Goal: Find specific page/section: Find specific page/section

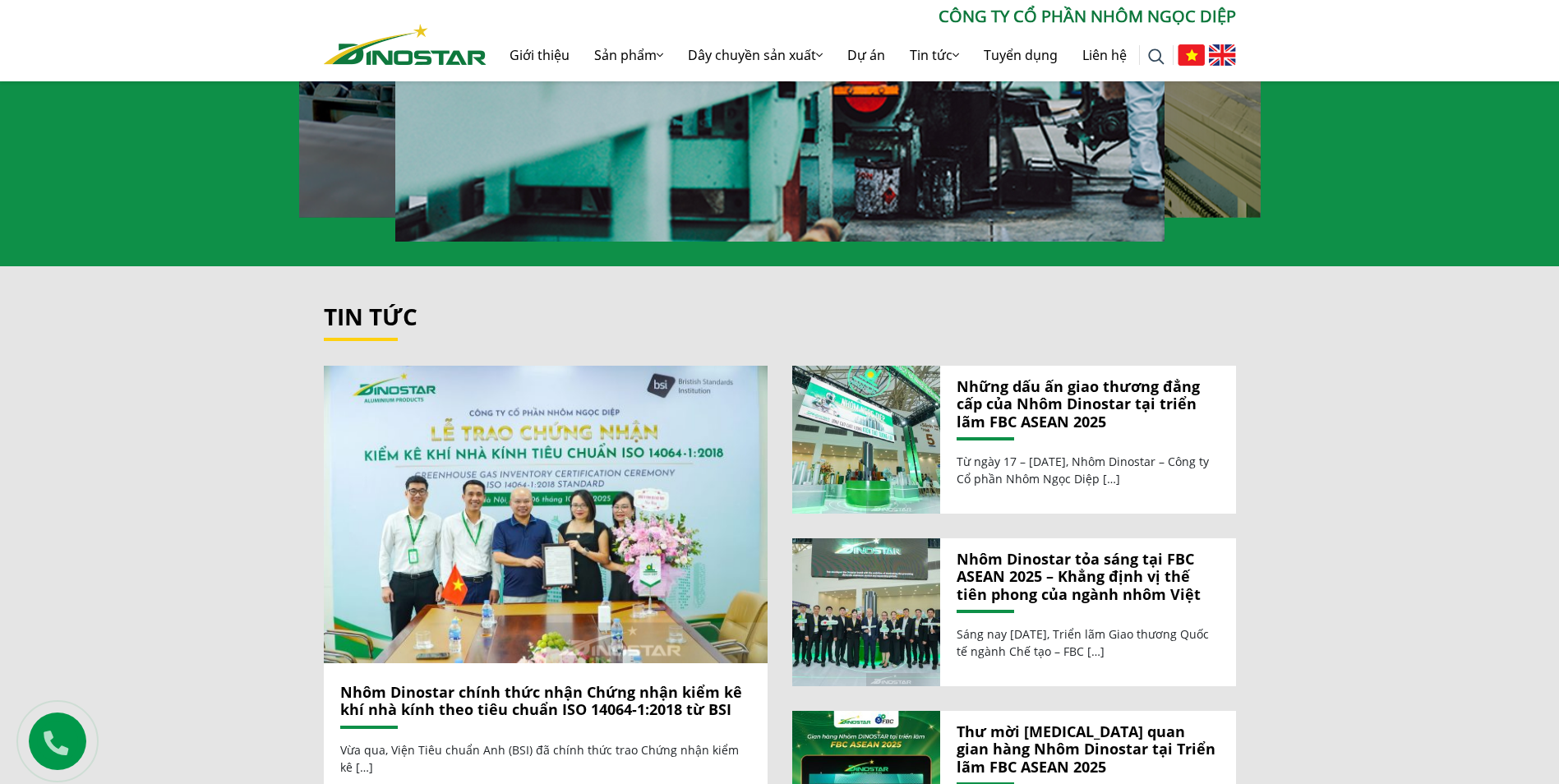
scroll to position [1582, 0]
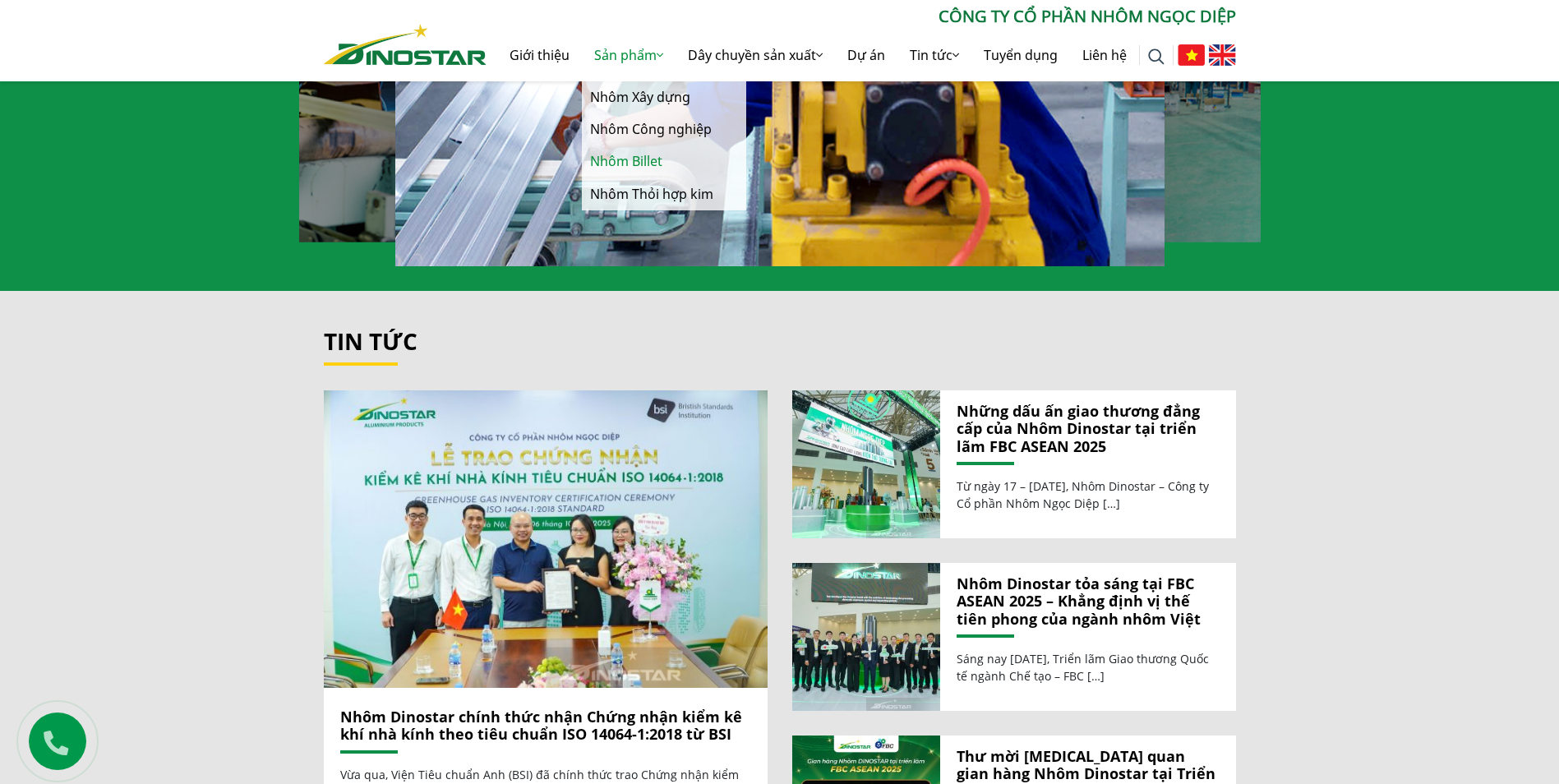
click at [618, 153] on link "Nhôm Billet" at bounding box center [664, 161] width 164 height 32
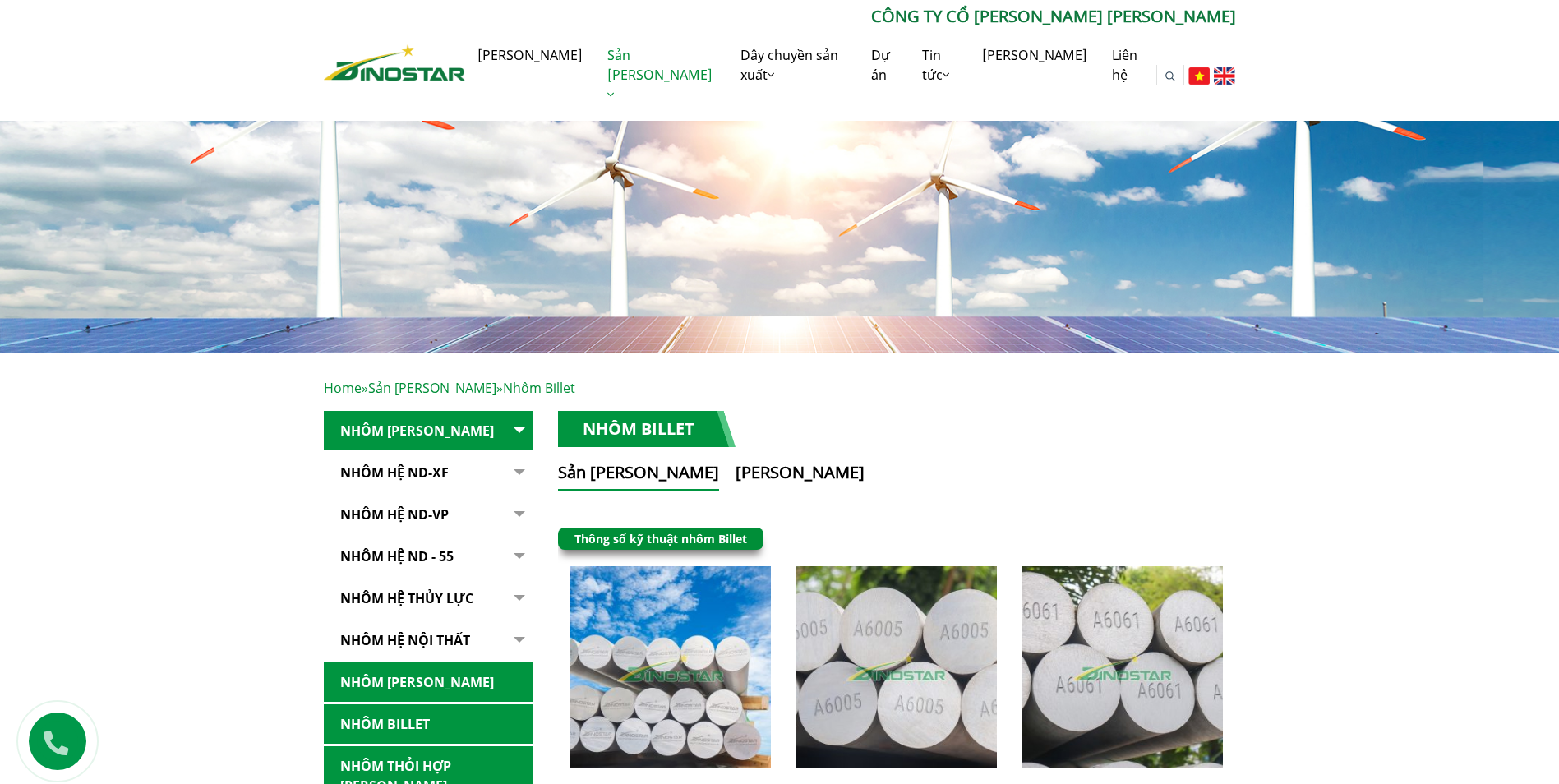
click at [405, 478] on link "Nhôm Hệ ND-XF" at bounding box center [428, 473] width 210 height 41
click at [405, 472] on link "Nhôm Hệ ND-XF" at bounding box center [428, 473] width 210 height 41
